Goal: Information Seeking & Learning: Learn about a topic

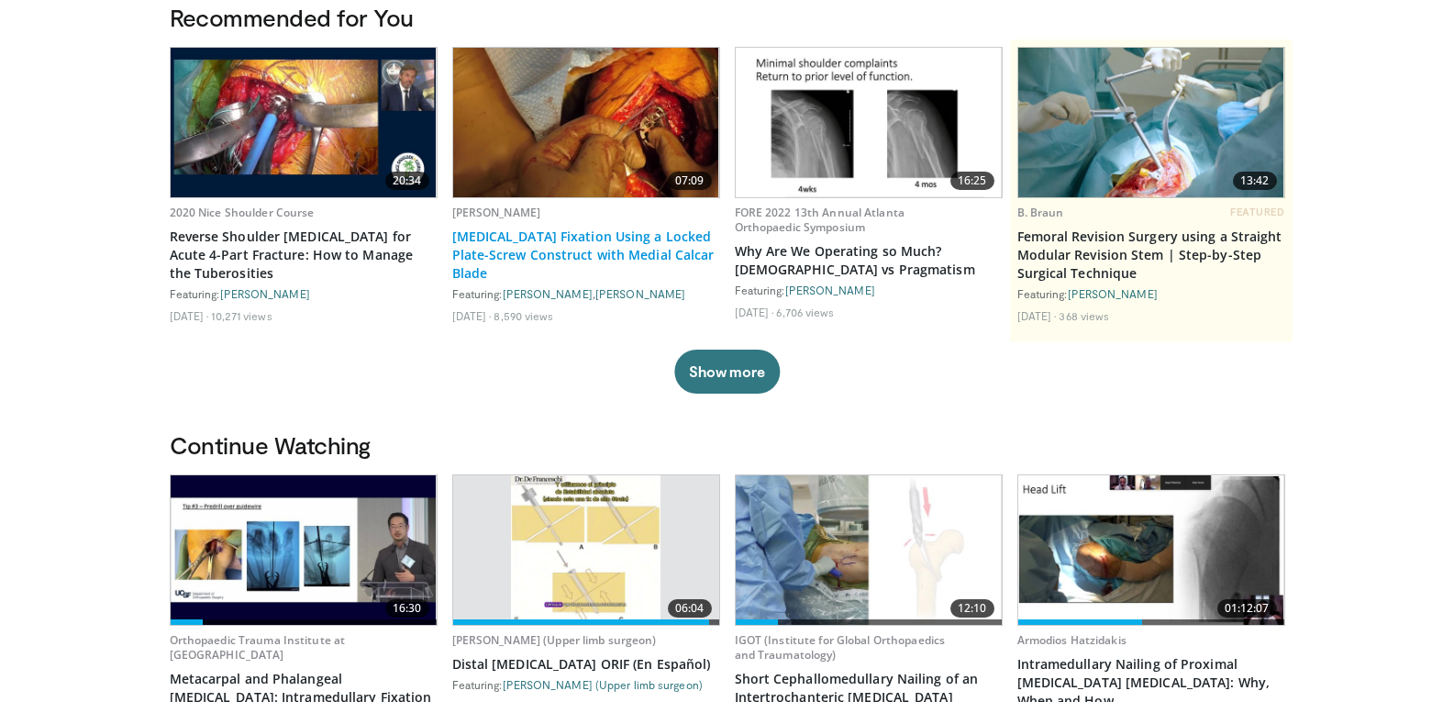
scroll to position [183, 0]
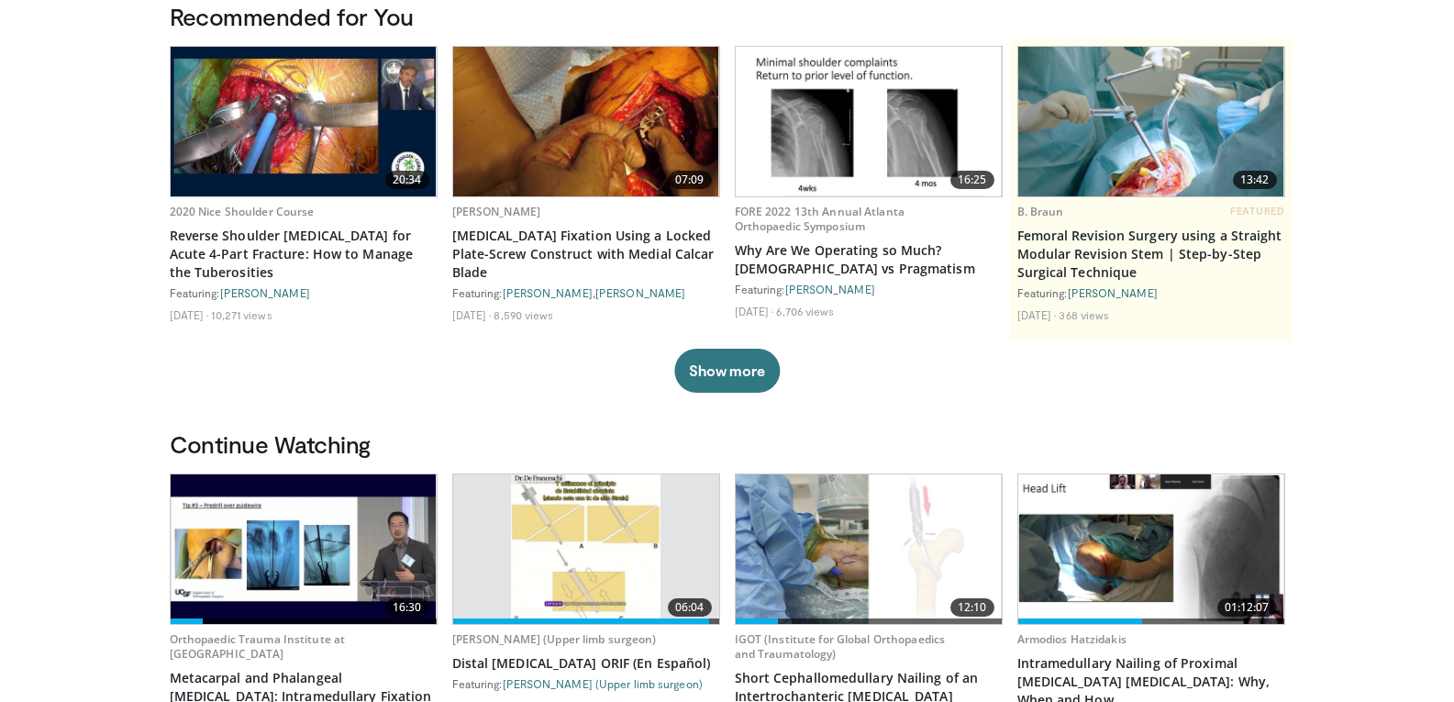
click at [823, 557] on img at bounding box center [869, 549] width 266 height 150
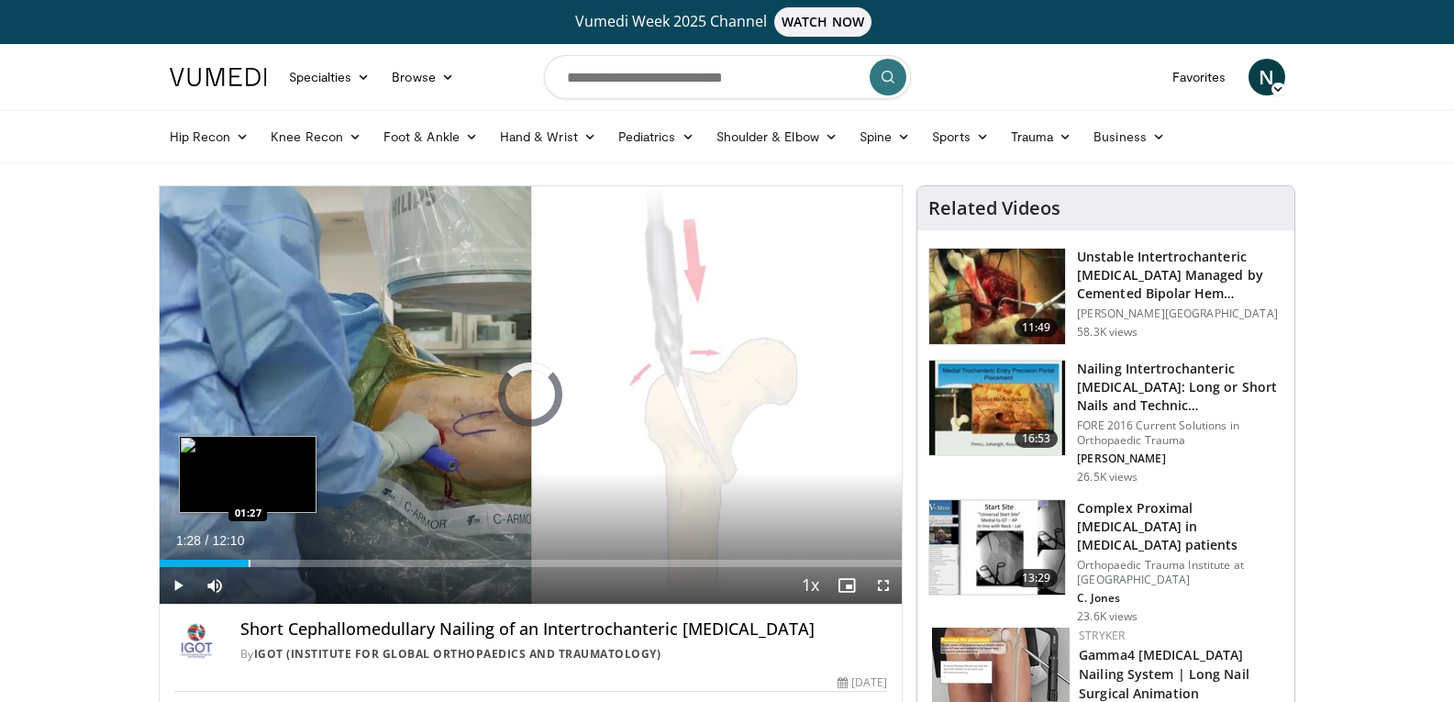
click at [249, 561] on div "Progress Bar" at bounding box center [250, 563] width 2 height 7
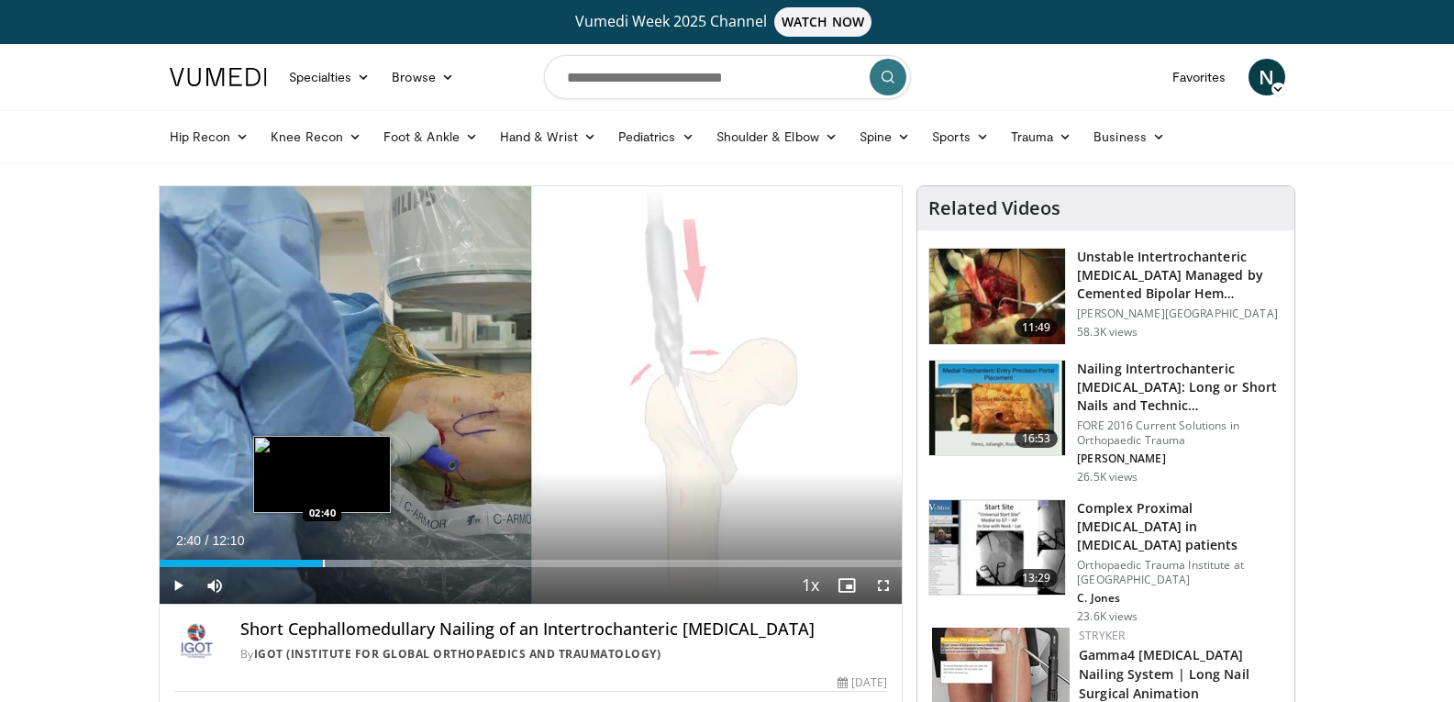
click at [323, 562] on div "Progress Bar" at bounding box center [324, 563] width 2 height 7
click at [347, 566] on div "Progress Bar" at bounding box center [348, 563] width 2 height 7
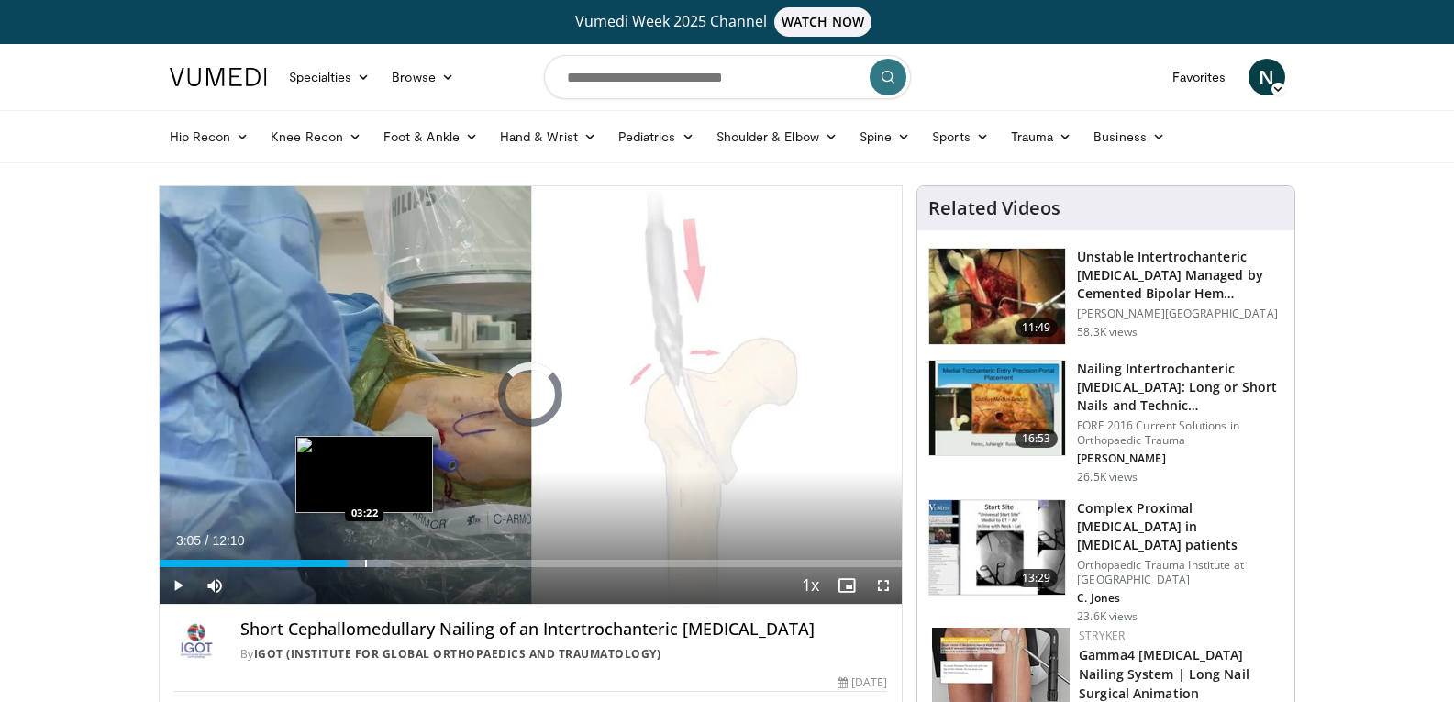
click at [365, 561] on div "Progress Bar" at bounding box center [366, 563] width 2 height 7
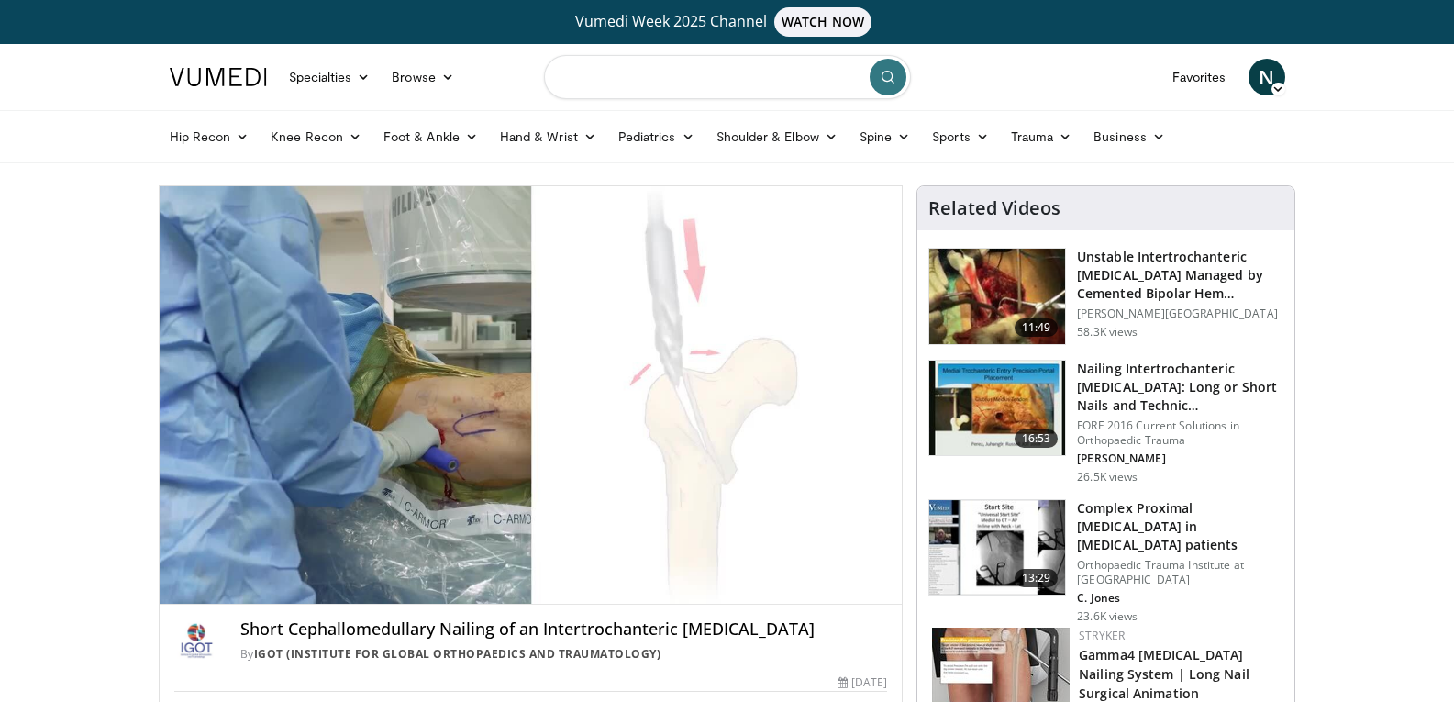
click at [675, 82] on input "Search topics, interventions" at bounding box center [727, 77] width 367 height 44
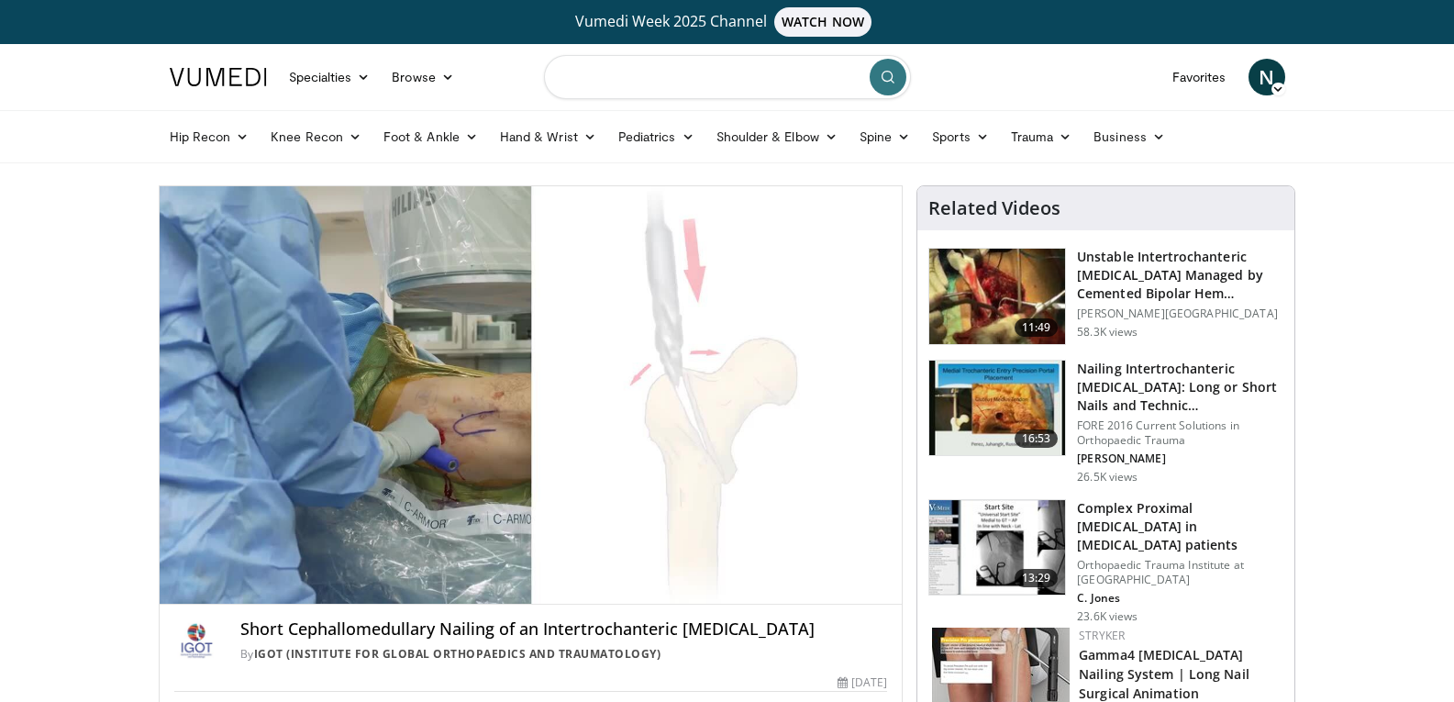
drag, startPoint x: 638, startPoint y: 78, endPoint x: 647, endPoint y: 64, distance: 16.0
click at [641, 73] on input "Search topics, interventions" at bounding box center [727, 77] width 367 height 44
type input "**********"
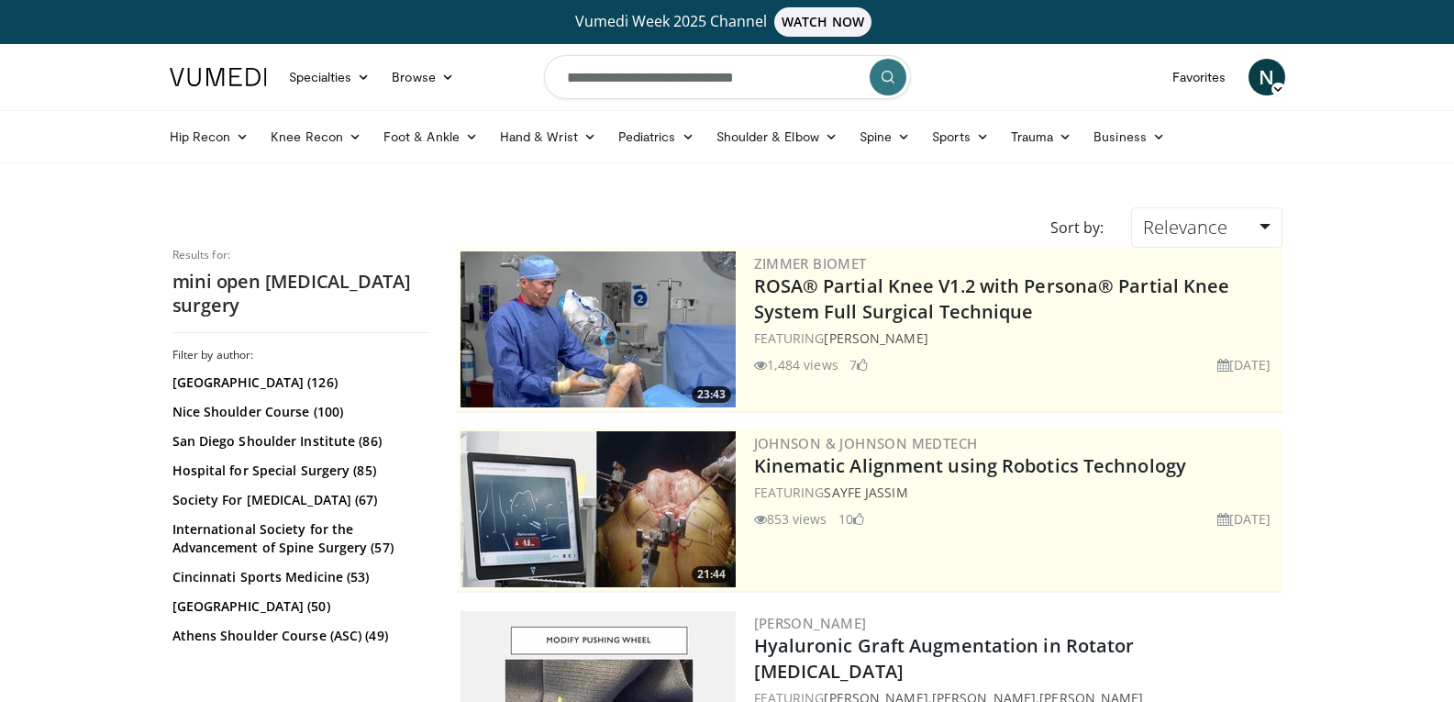
click at [807, 84] on input "**********" at bounding box center [727, 77] width 367 height 44
type input "**********"
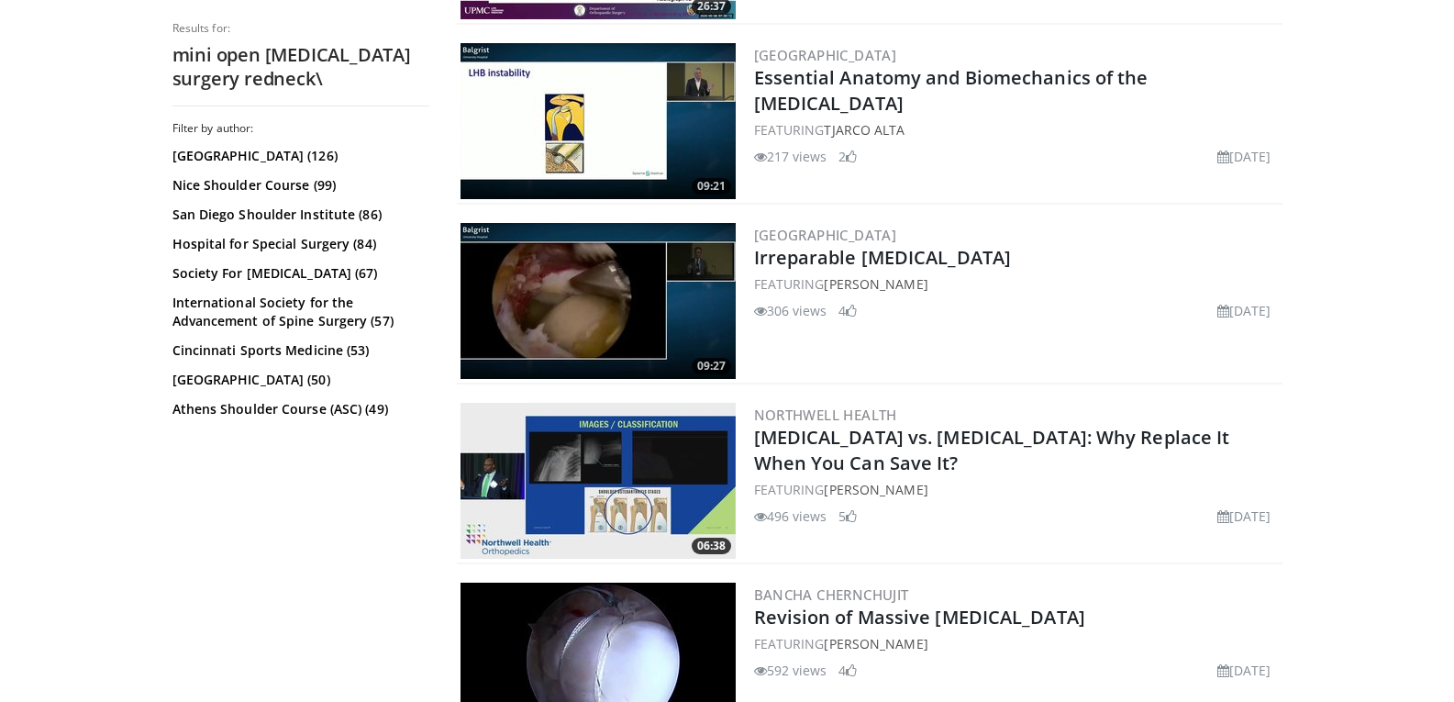
scroll to position [4312, 0]
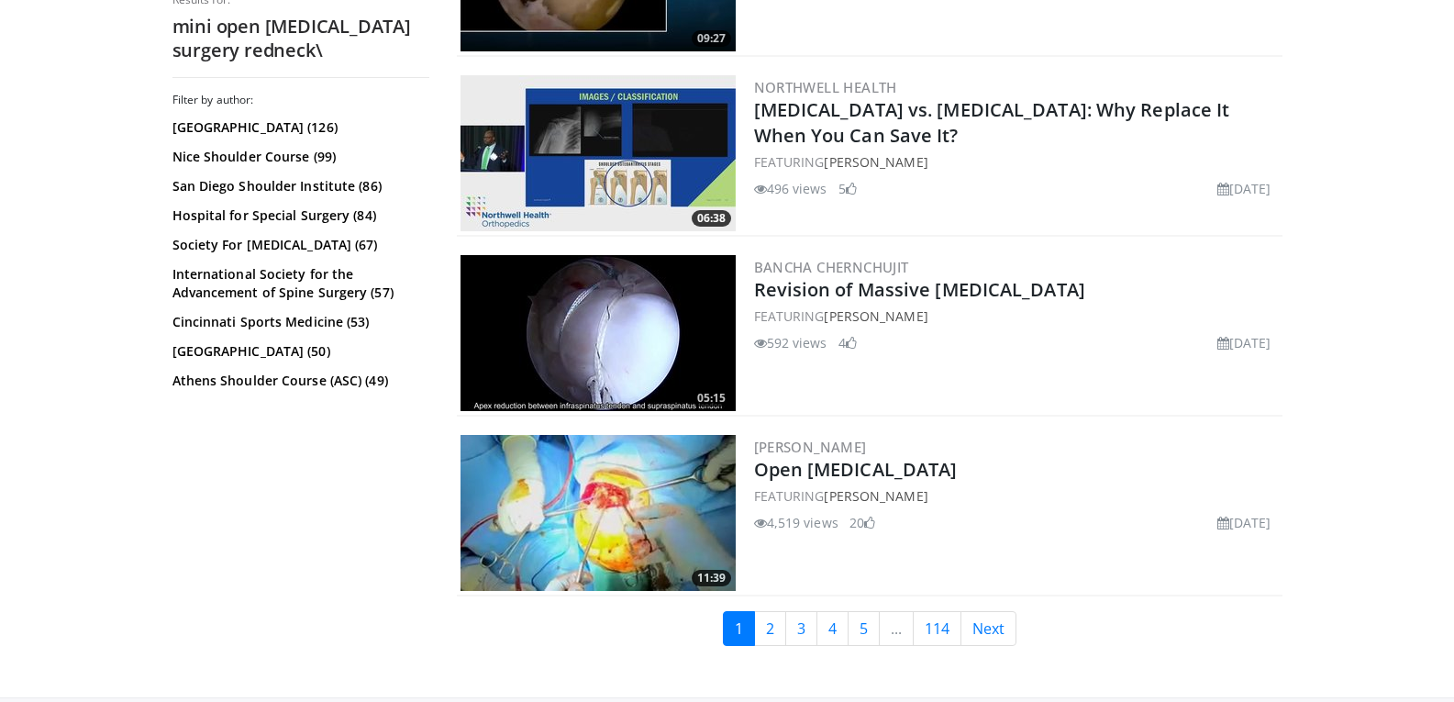
click at [638, 505] on img at bounding box center [598, 513] width 275 height 156
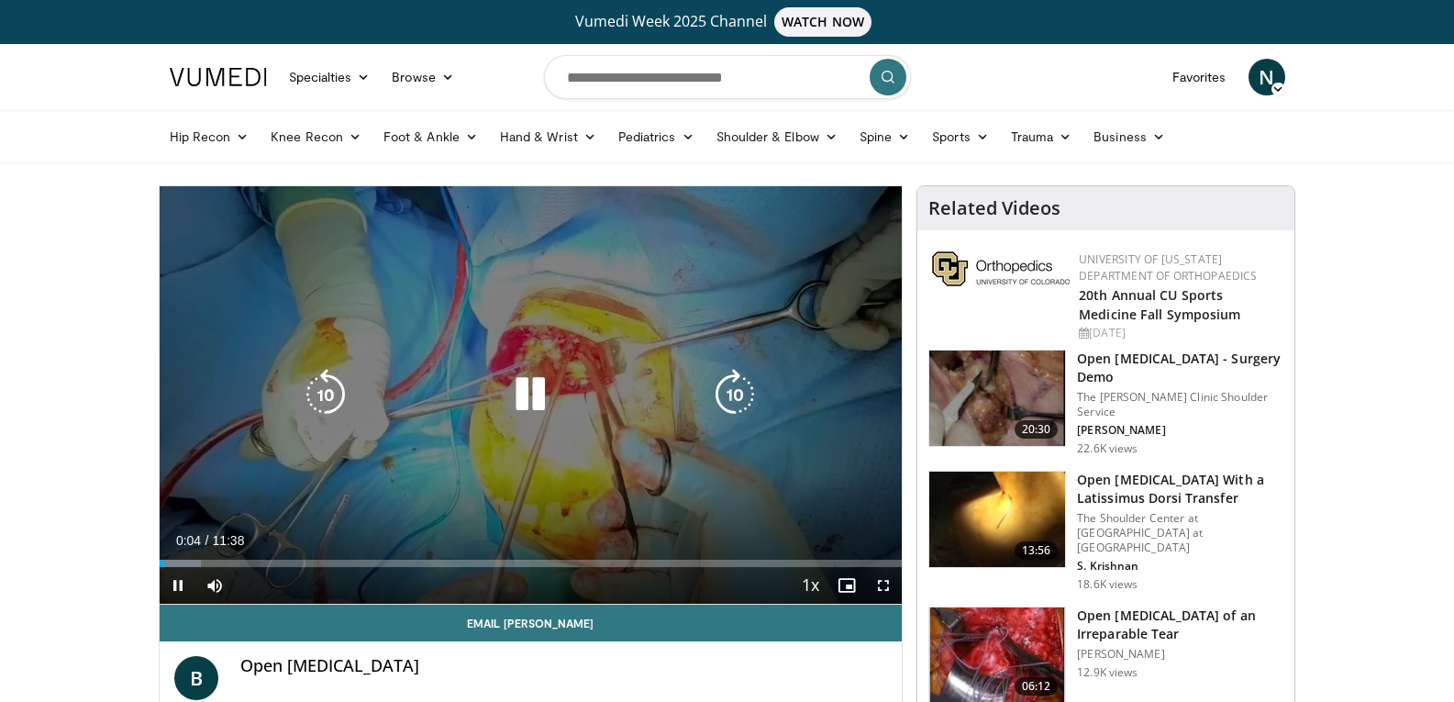
click at [205, 555] on div "Loaded : 5.67% 00:04 00:42" at bounding box center [531, 558] width 743 height 17
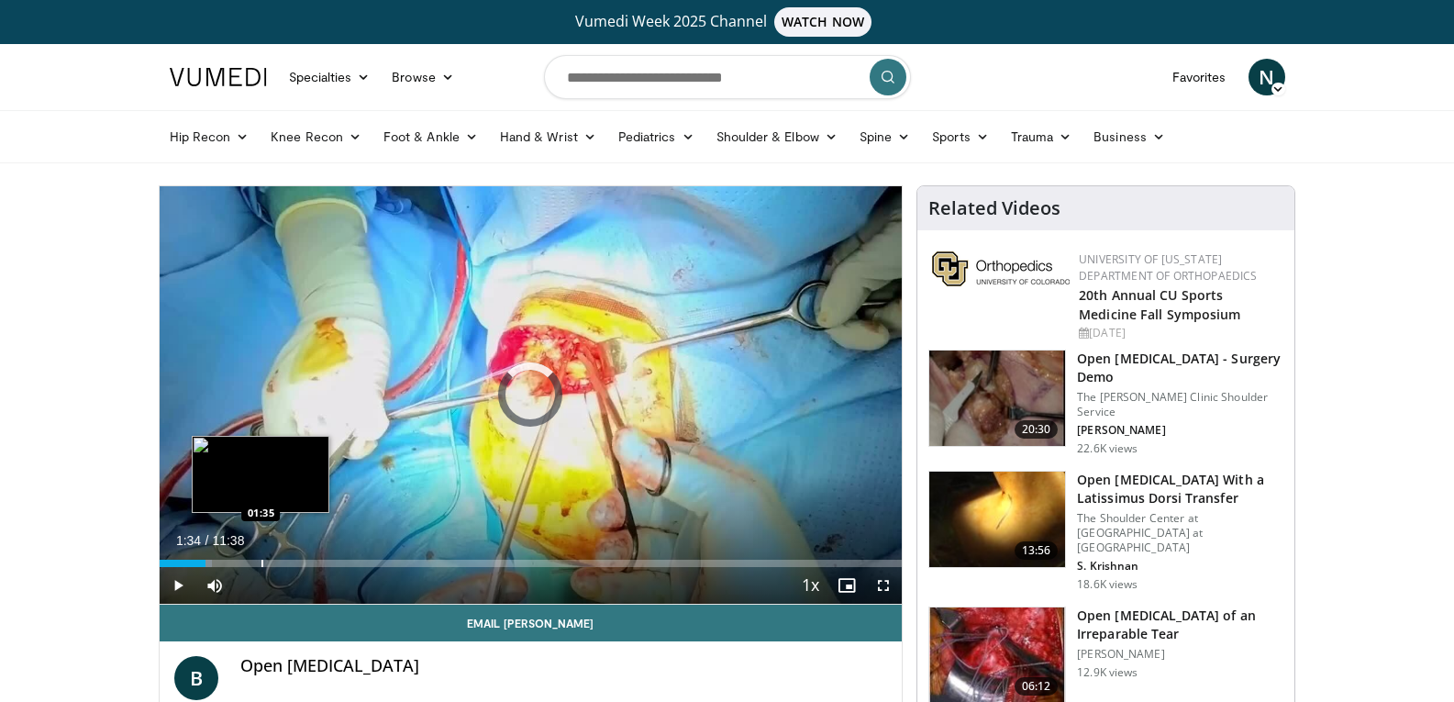
click at [261, 564] on div "Progress Bar" at bounding box center [262, 563] width 2 height 7
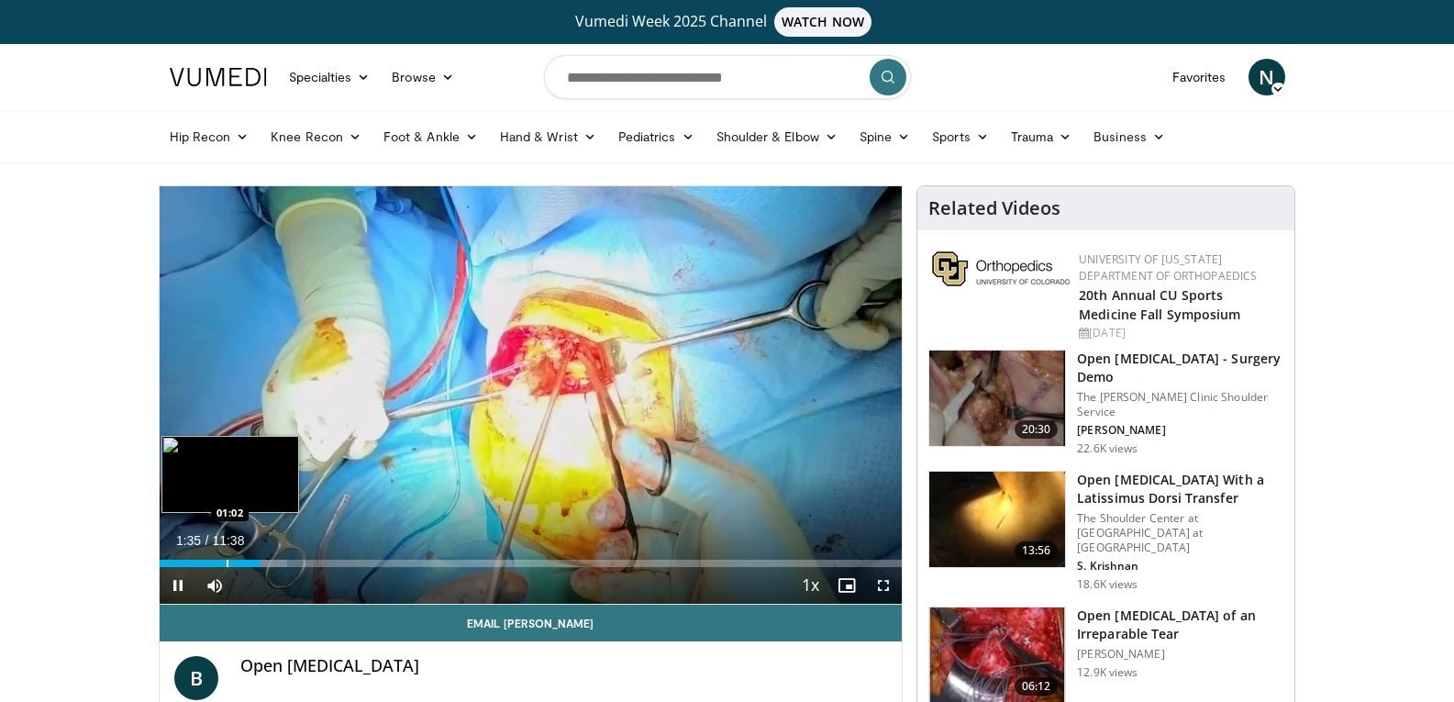
click at [225, 561] on div "01:35" at bounding box center [211, 563] width 102 height 7
click at [248, 560] on div "Progress Bar" at bounding box center [249, 563] width 2 height 7
click at [269, 562] on div "Progress Bar" at bounding box center [270, 563] width 2 height 7
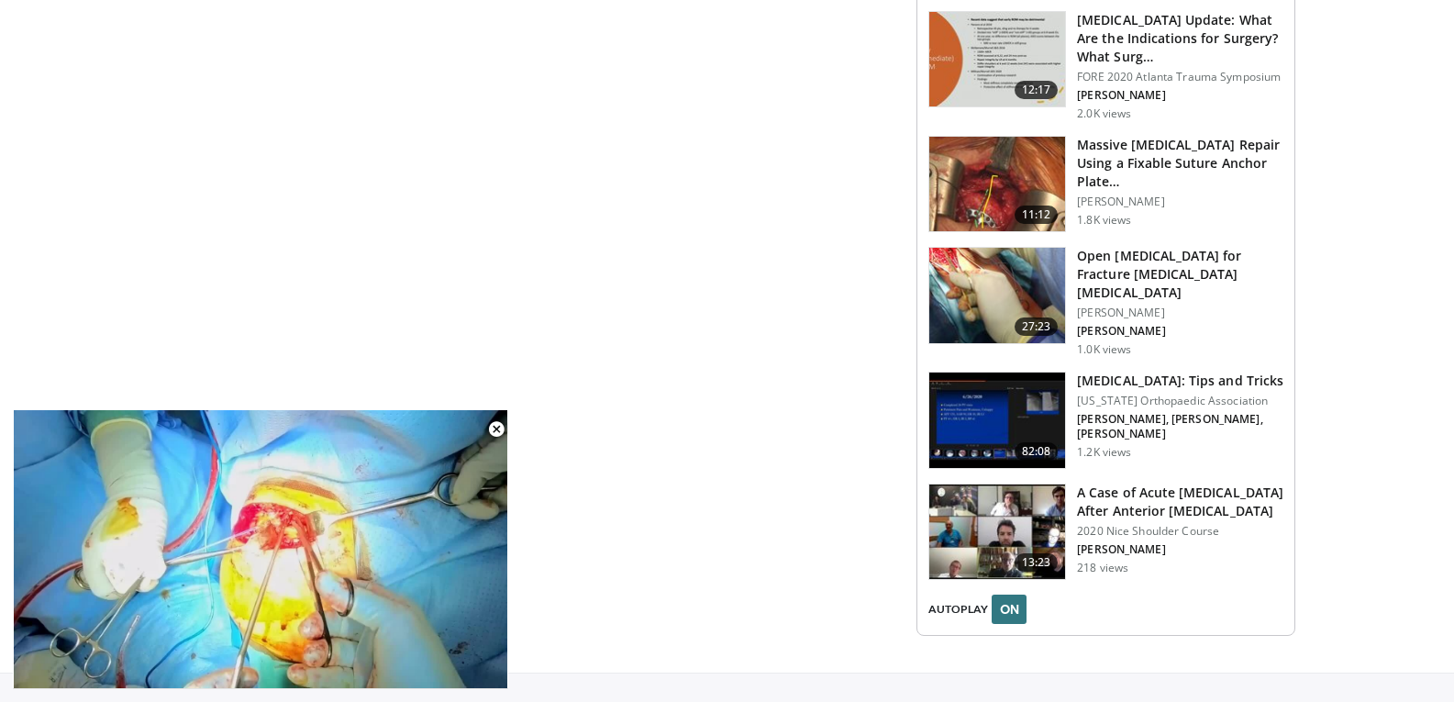
scroll to position [2110, 0]
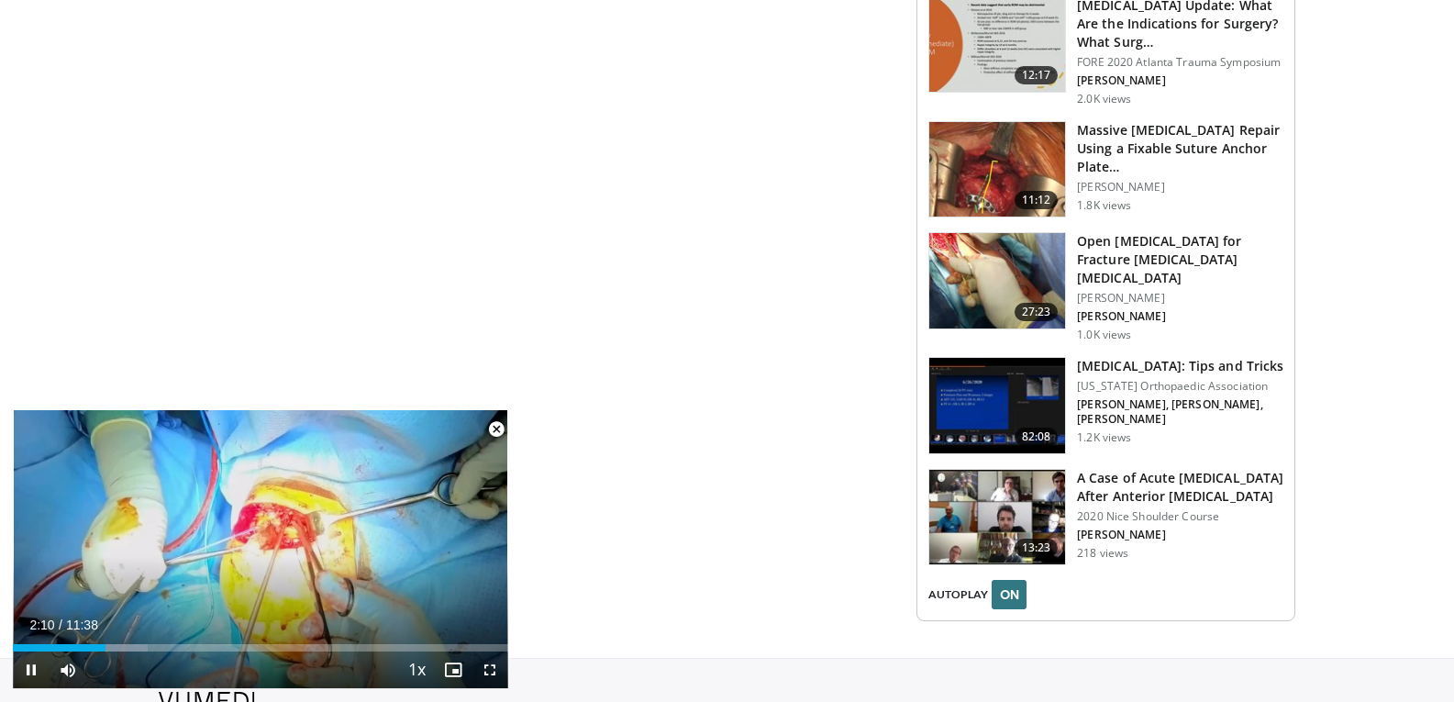
click at [496, 426] on span "Video Player" at bounding box center [496, 429] width 37 height 37
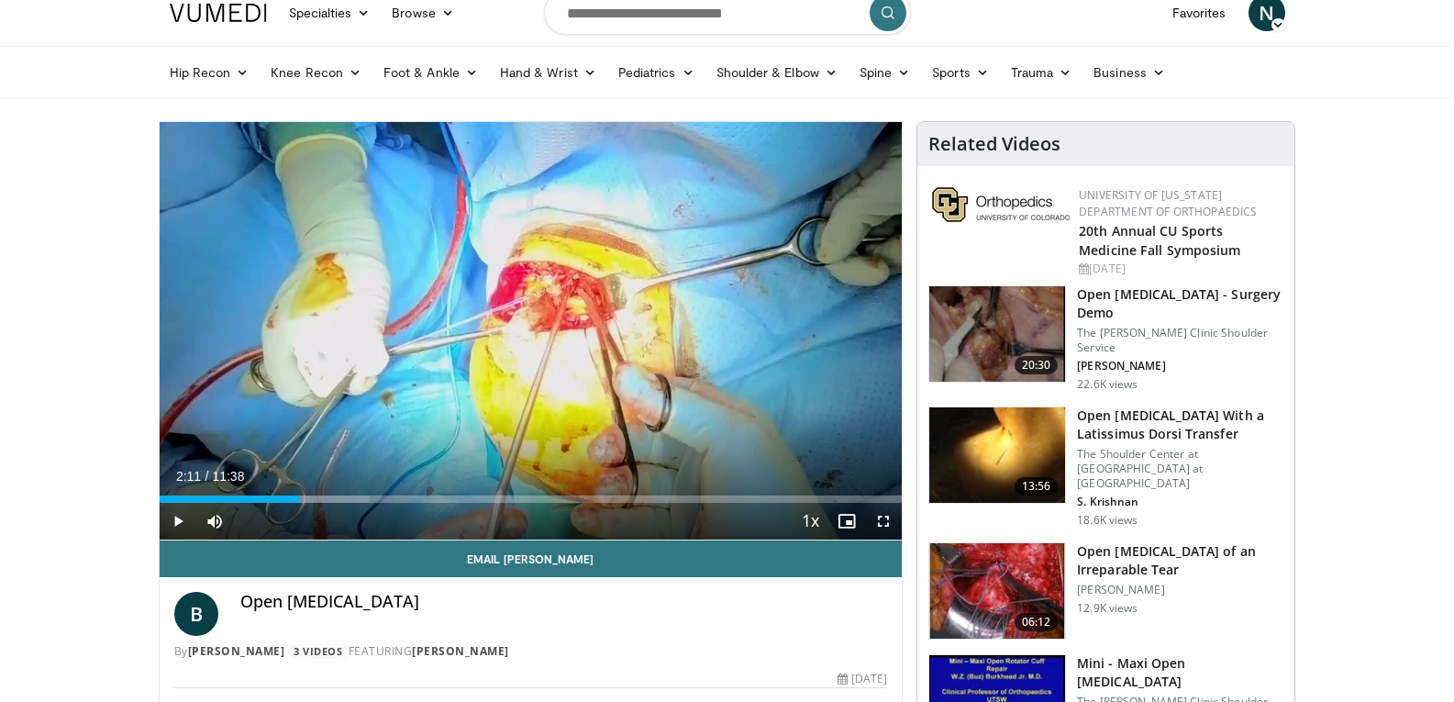
scroll to position [0, 0]
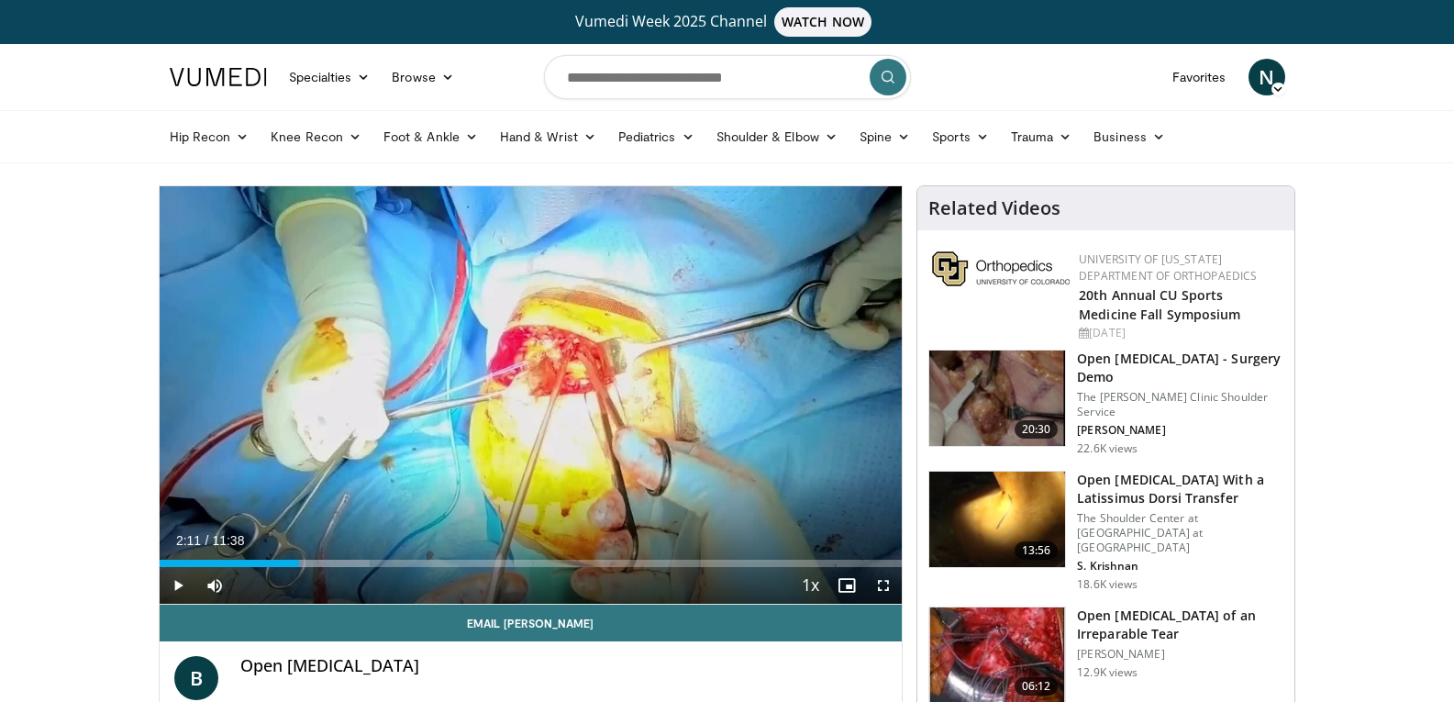
click at [1016, 378] on img at bounding box center [997, 397] width 136 height 95
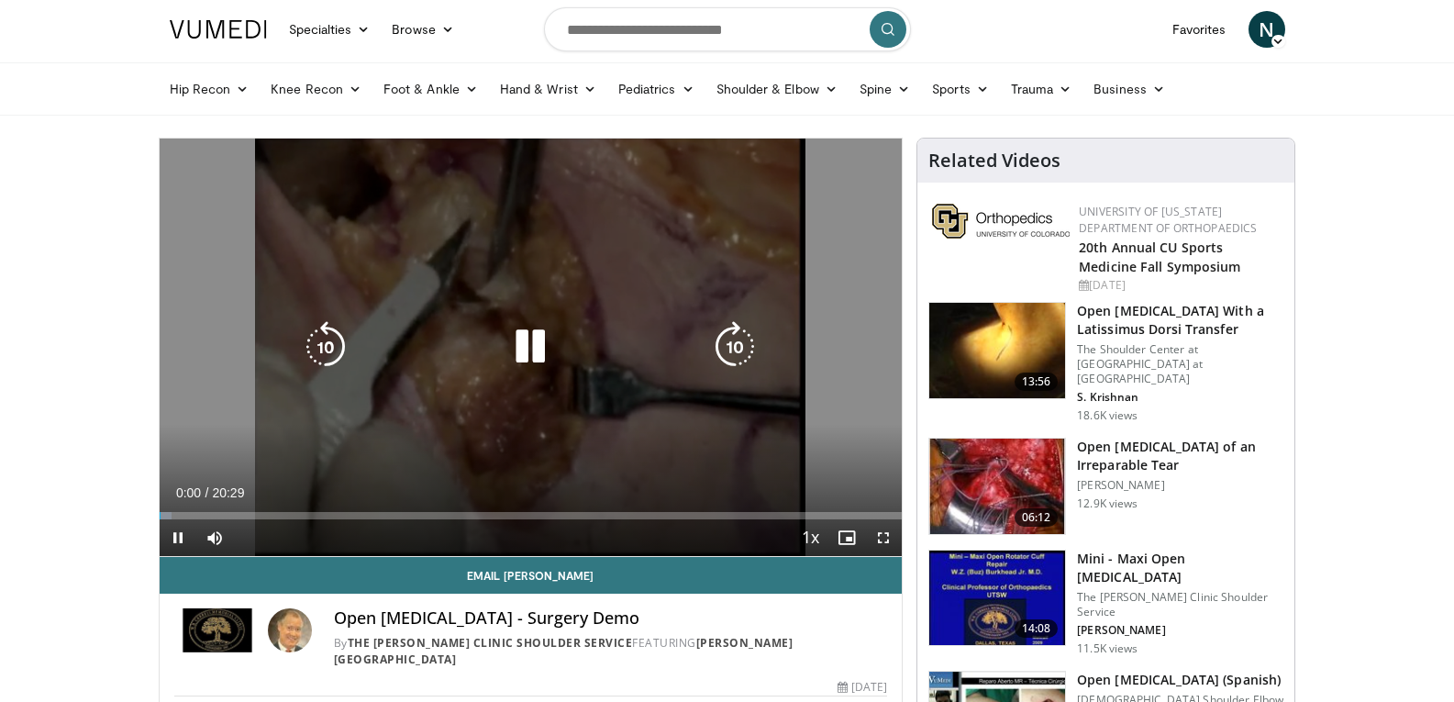
scroll to position [92, 0]
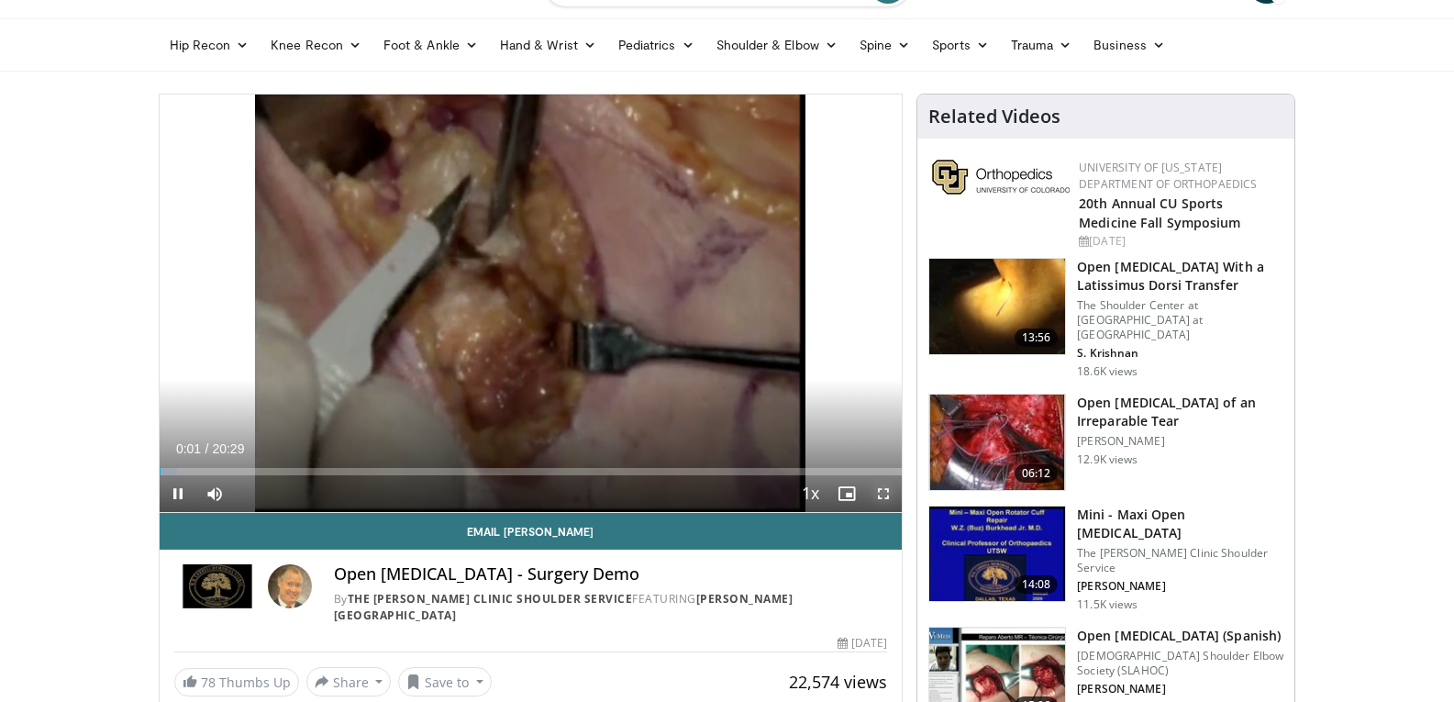
click at [883, 490] on span "Video Player" at bounding box center [883, 493] width 37 height 37
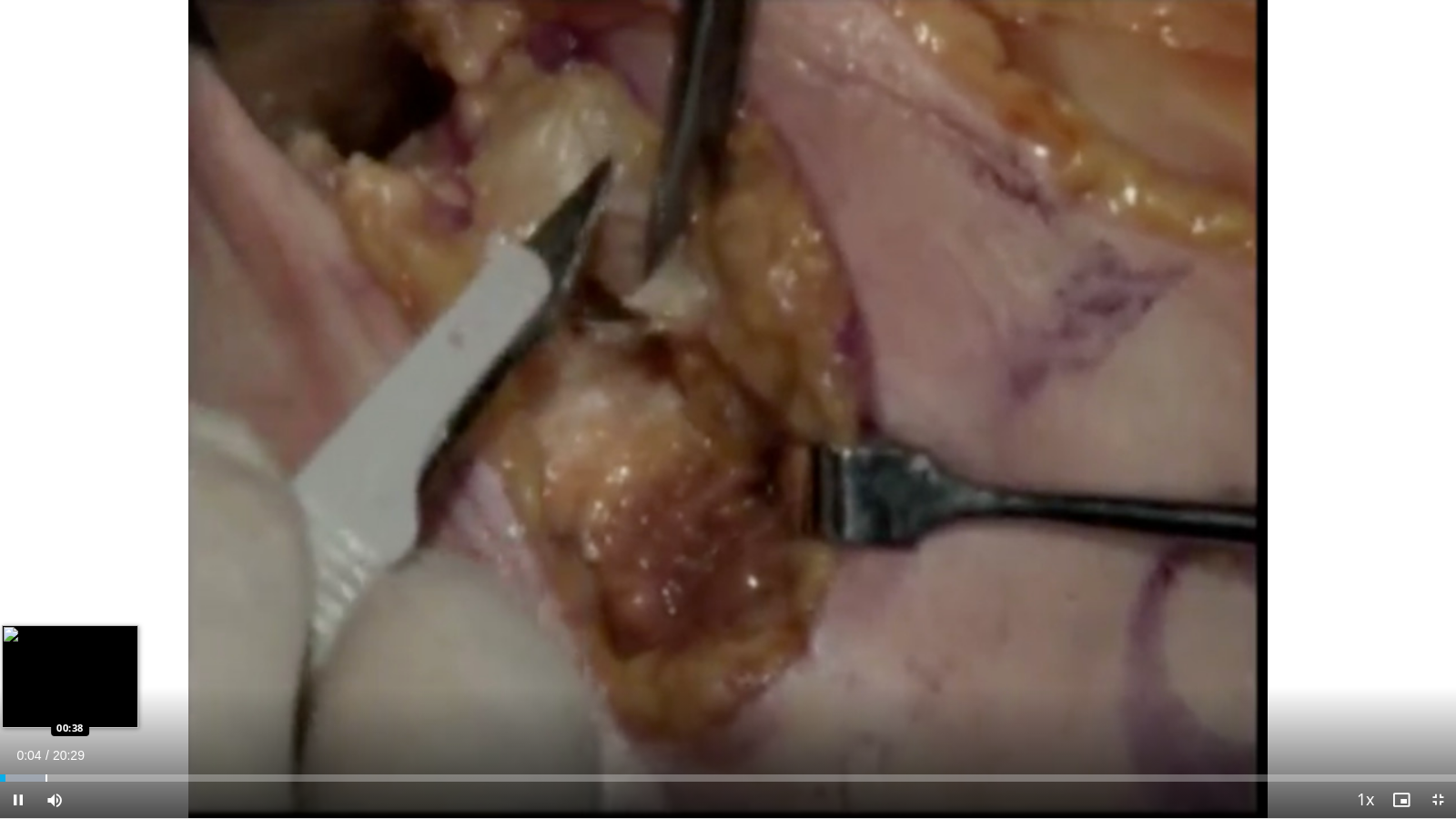
drag, startPoint x: 46, startPoint y: 771, endPoint x: 60, endPoint y: 776, distance: 14.9
click at [47, 695] on div "Loaded : 3.24% 00:04 00:38" at bounding box center [728, 772] width 1456 height 17
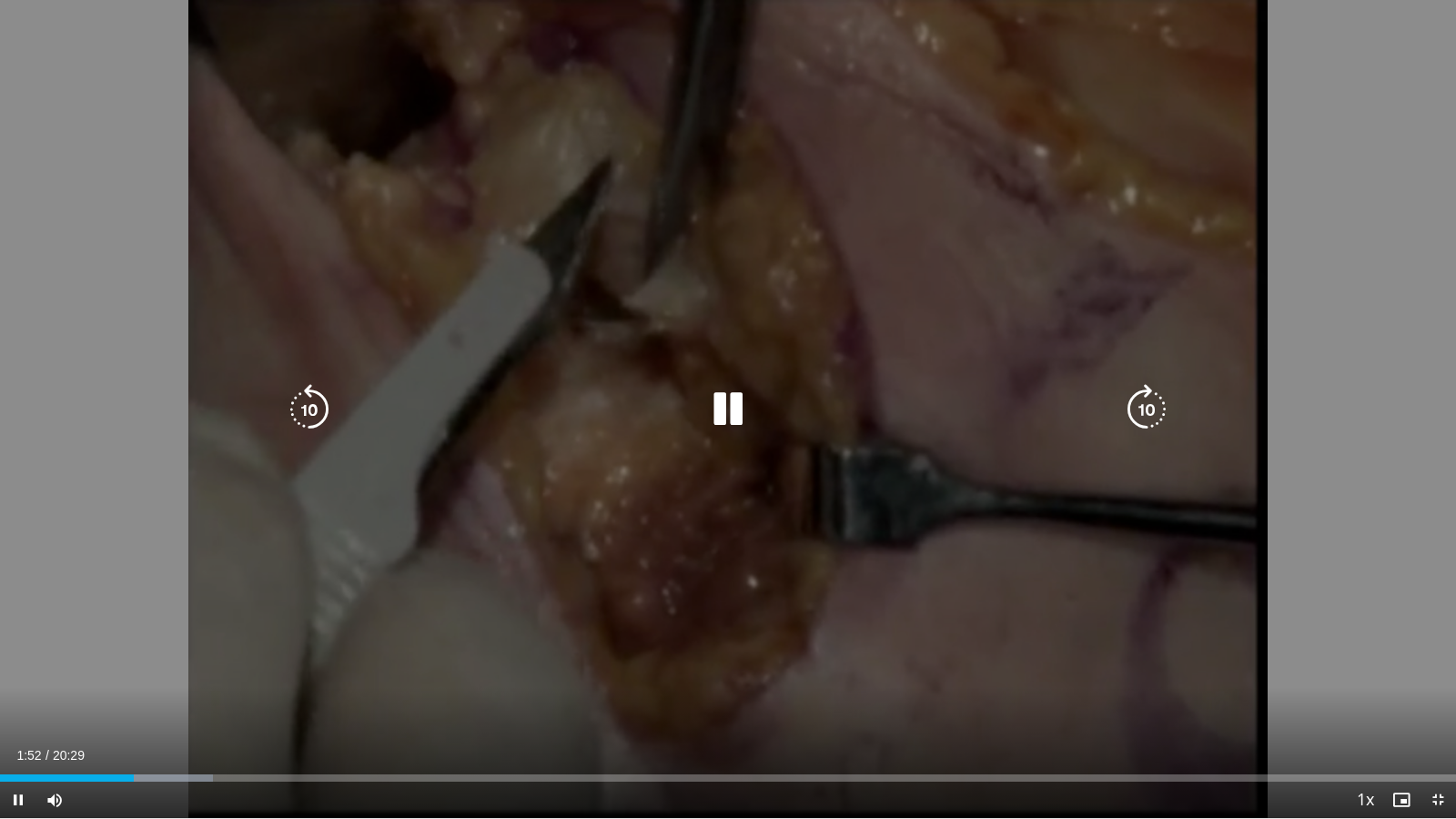
click at [721, 413] on icon "Video Player" at bounding box center [727, 409] width 51 height 51
